Goal: Information Seeking & Learning: Learn about a topic

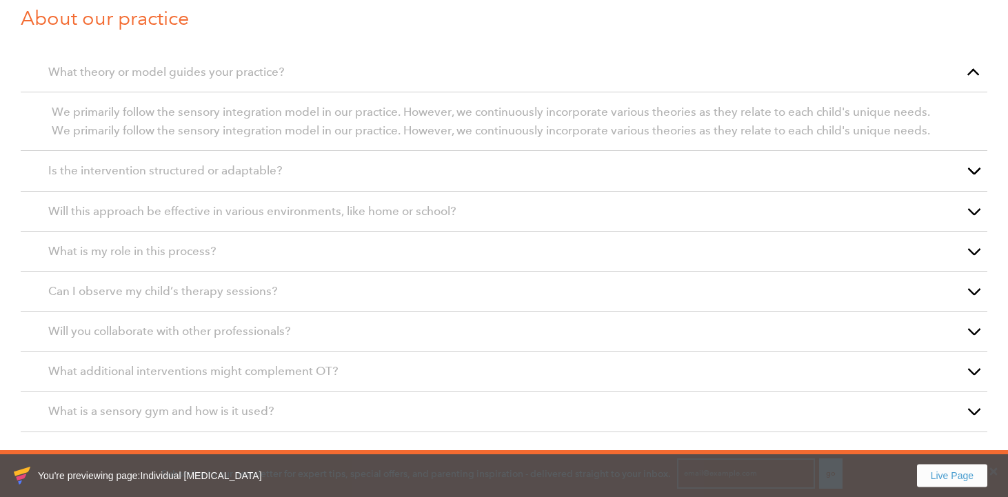
scroll to position [1118, 0]
click at [973, 66] on button "button" at bounding box center [974, 71] width 28 height 39
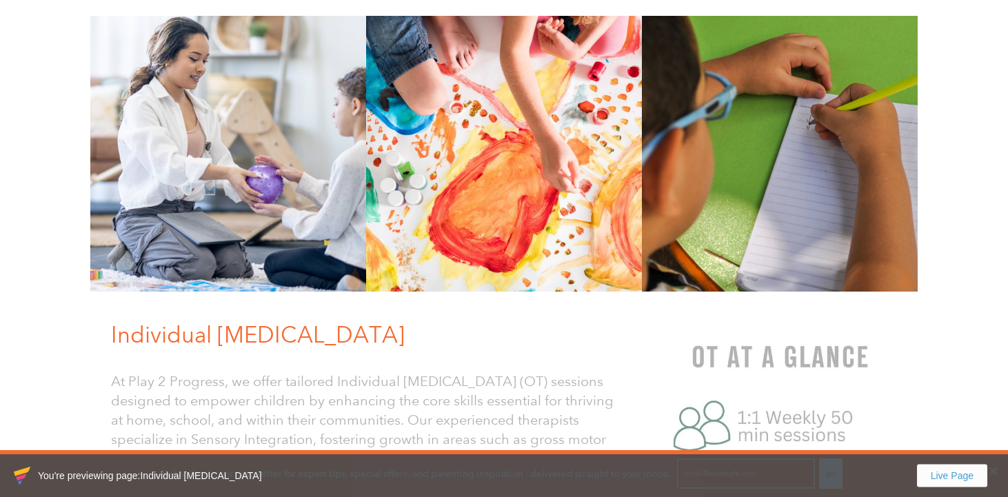
scroll to position [0, 0]
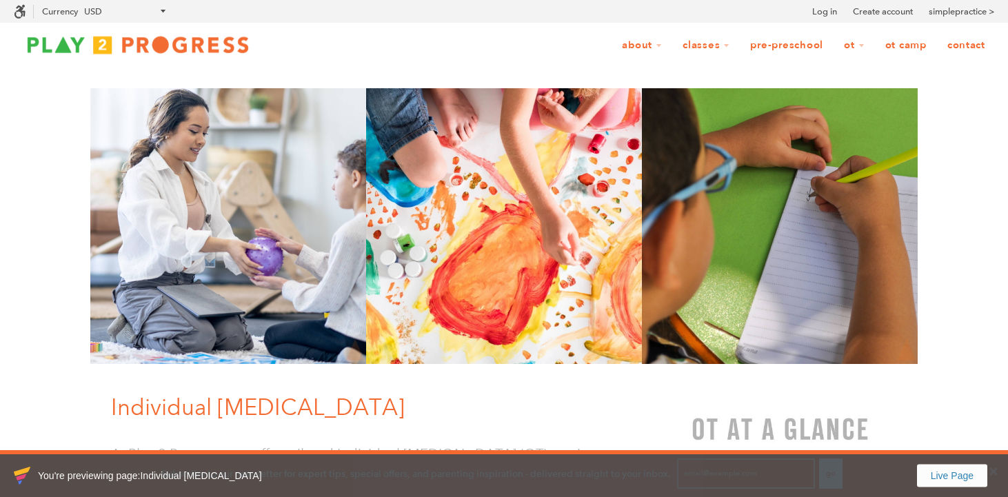
click at [950, 469] on link "Live Page" at bounding box center [952, 475] width 70 height 23
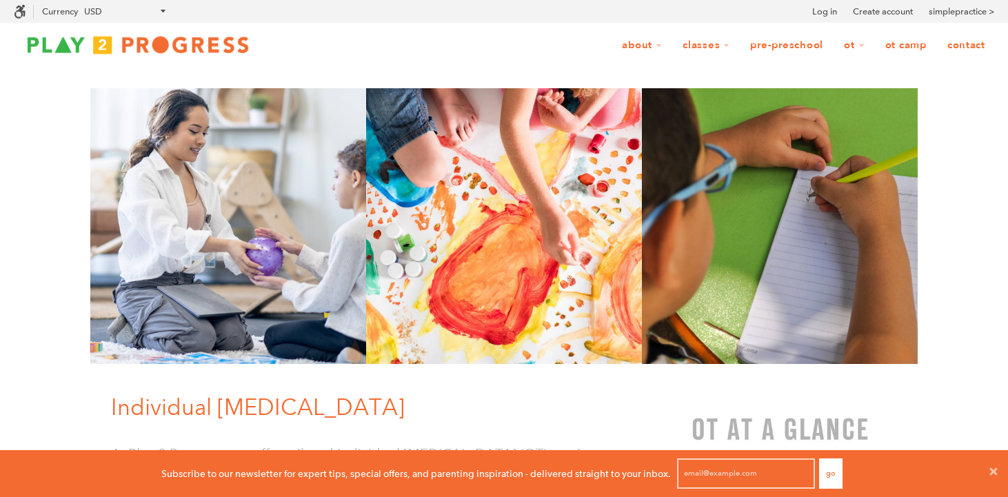
scroll to position [47, 1008]
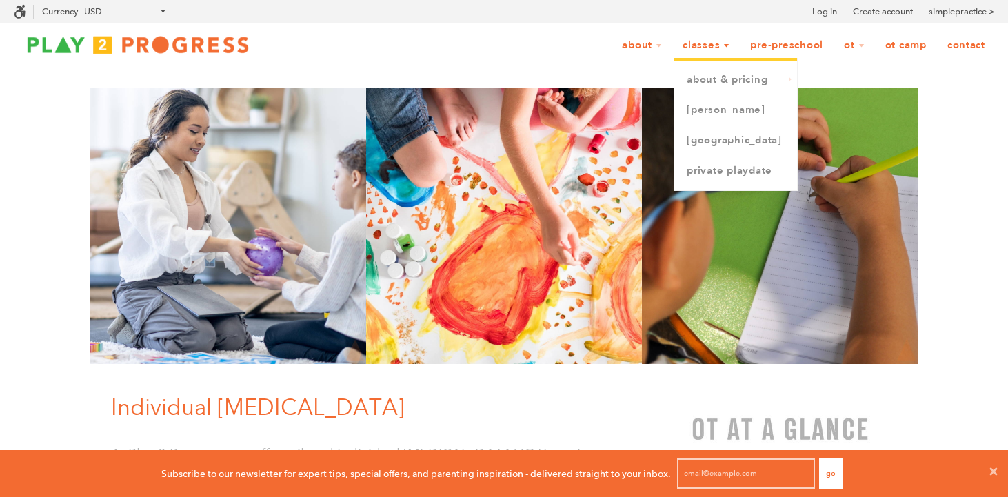
click at [716, 51] on link "Classes" at bounding box center [705, 45] width 65 height 26
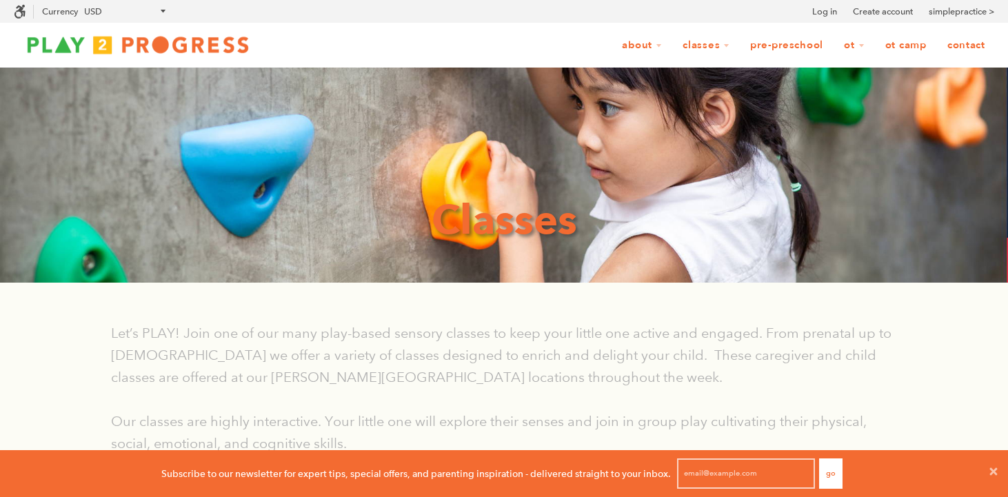
scroll to position [1, 1]
click at [789, 51] on link "Pre-Preschool" at bounding box center [786, 45] width 91 height 26
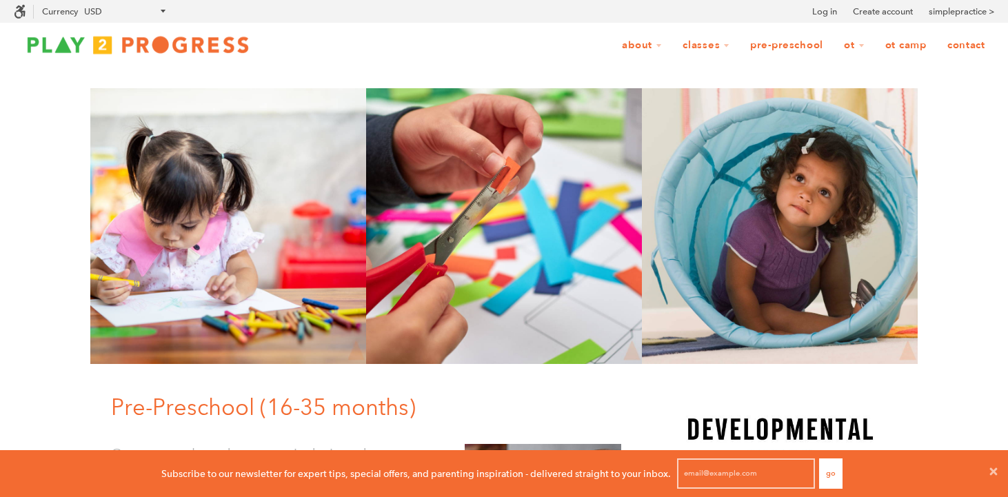
scroll to position [1, 1]
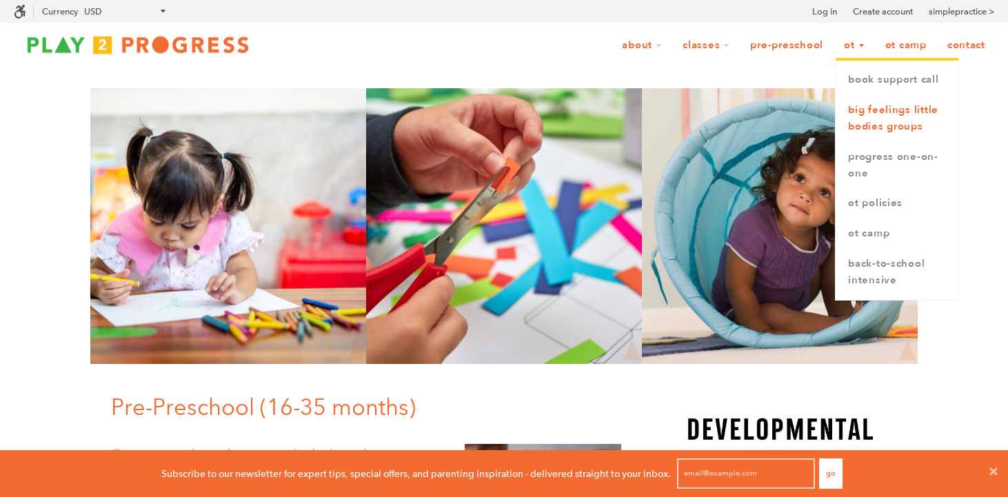
click at [880, 116] on link "Big Feelings Little Bodies Groups" at bounding box center [896, 118] width 123 height 47
